Goal: Task Accomplishment & Management: Manage account settings

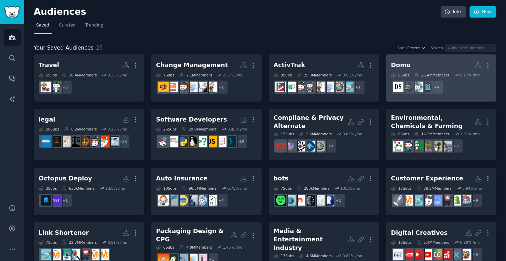
click at [473, 89] on dd "+ 4" at bounding box center [441, 87] width 101 height 19
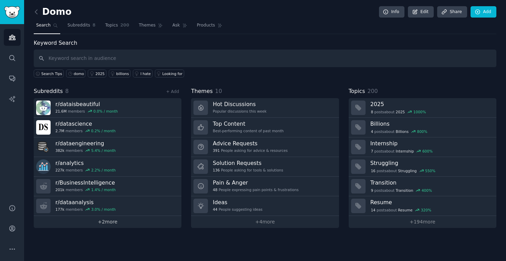
click at [104, 220] on link "+ 2 more" at bounding box center [108, 222] width 148 height 12
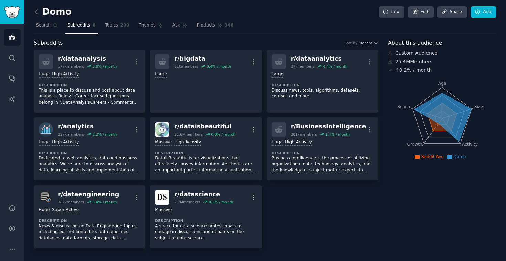
click at [287, 194] on div "r/ dataanalysis 177k members 3.0 % / month More Huge High Activity Description …" at bounding box center [206, 149] width 345 height 199
click at [488, 10] on link "Add" at bounding box center [484, 12] width 26 height 12
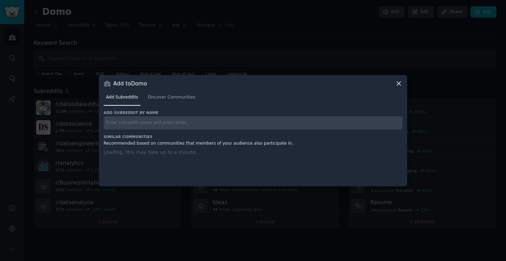
click at [164, 123] on input "text" at bounding box center [253, 122] width 299 height 13
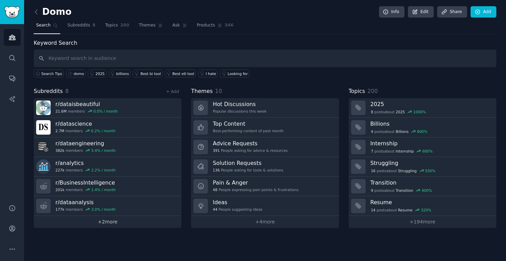
click at [86, 224] on link "+ 2 more" at bounding box center [108, 222] width 148 height 12
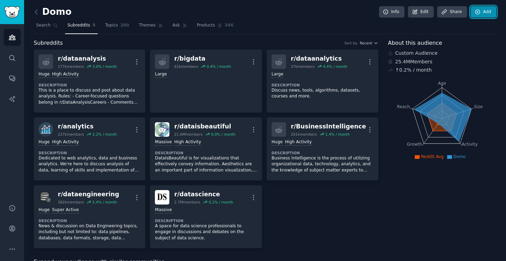
click at [482, 16] on link "Add" at bounding box center [484, 12] width 26 height 12
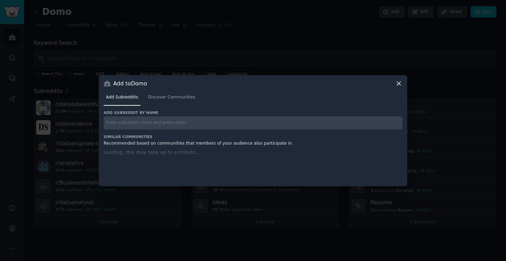
click at [178, 123] on input "text" at bounding box center [253, 122] width 299 height 13
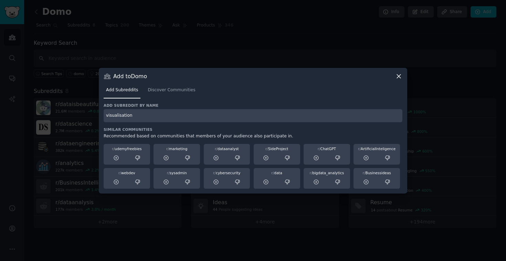
type input "visualisation"
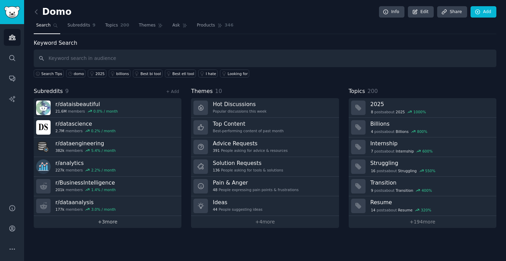
click at [137, 225] on link "+ 3 more" at bounding box center [108, 222] width 148 height 12
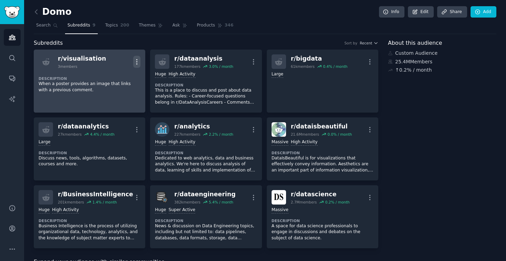
click at [138, 58] on icon "button" at bounding box center [136, 61] width 7 height 7
click at [116, 75] on p "Delete" at bounding box center [110, 76] width 16 height 7
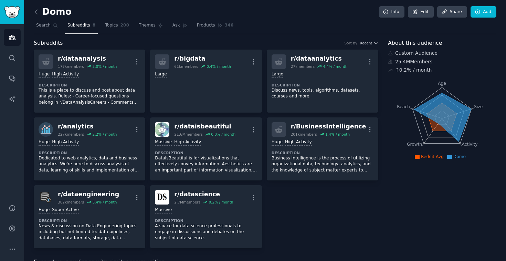
click at [131, 29] on nav "Search Subreddits 8 Topics 200 Themes Ask Products 346" at bounding box center [265, 27] width 463 height 14
click at [122, 28] on span "200" at bounding box center [125, 25] width 9 height 6
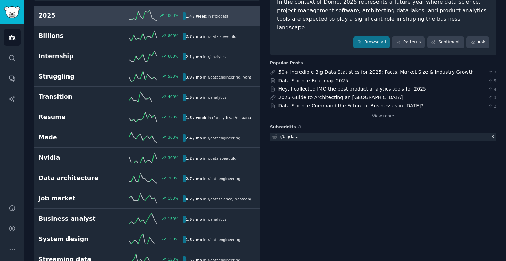
scroll to position [64, 0]
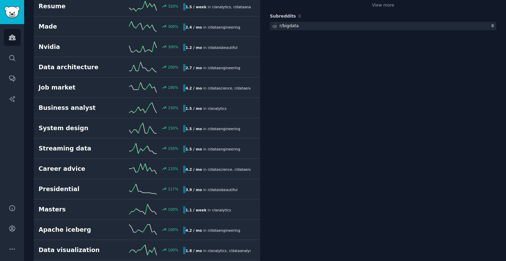
scroll to position [0, 0]
